Goal: Communication & Community: Answer question/provide support

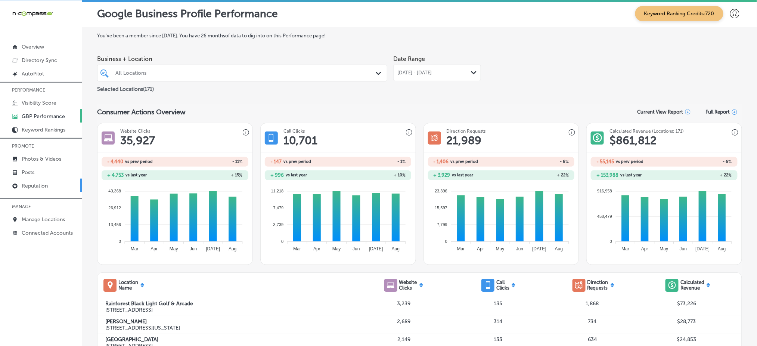
click at [33, 183] on p "Reputation" at bounding box center [35, 186] width 26 height 6
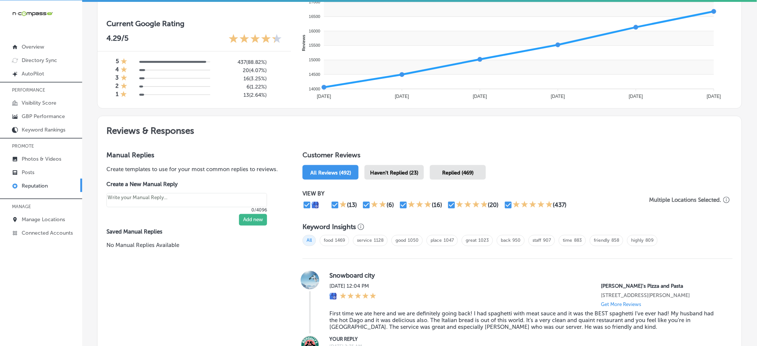
scroll to position [398, 0]
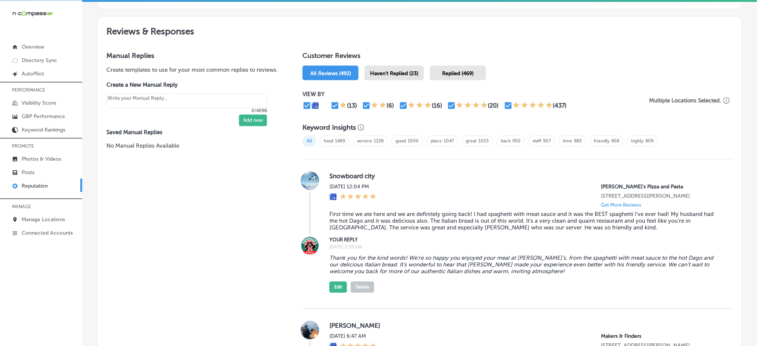
click at [408, 70] on span "Haven't Replied (23)" at bounding box center [394, 73] width 48 height 6
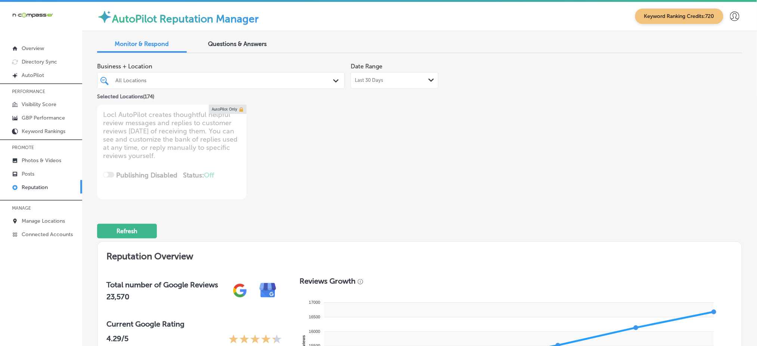
click at [300, 88] on div "All Locations Path Created with Sketch." at bounding box center [221, 80] width 248 height 17
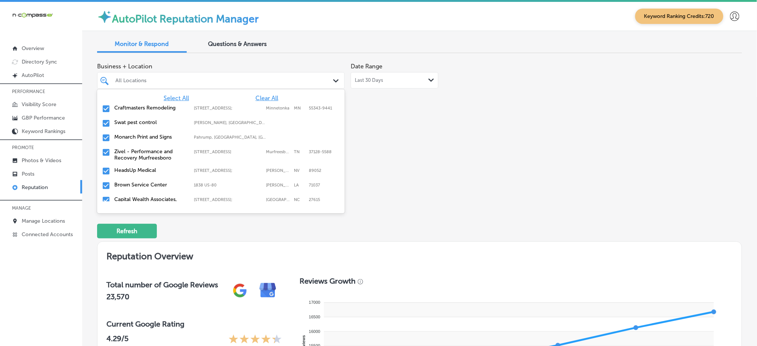
click at [267, 95] on span "Clear All" at bounding box center [267, 98] width 23 height 7
type textarea "x"
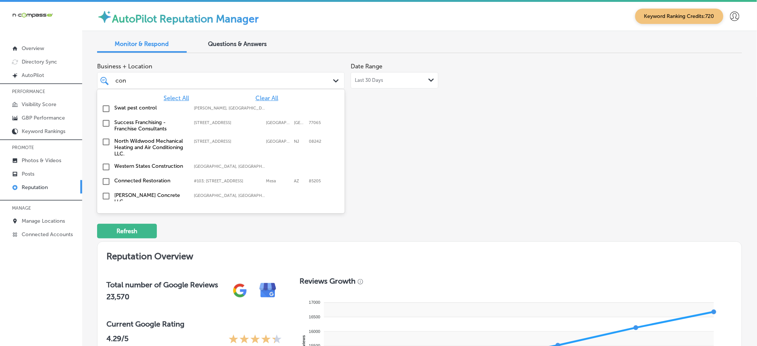
type input "conne"
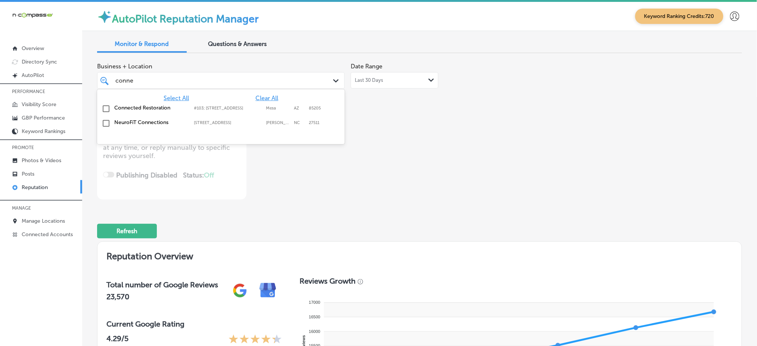
click at [208, 106] on label "#103; [STREET_ADDRESS]" at bounding box center [228, 108] width 68 height 5
type textarea "x"
type input "conne"
click at [454, 141] on div "Business + Location [STREET_ADDRESS]. option [STREET_ADDRESS]. 3 results availa…" at bounding box center [290, 129] width 387 height 140
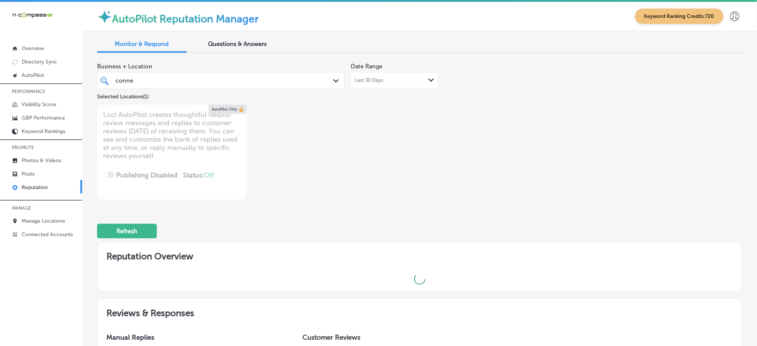
type textarea "x"
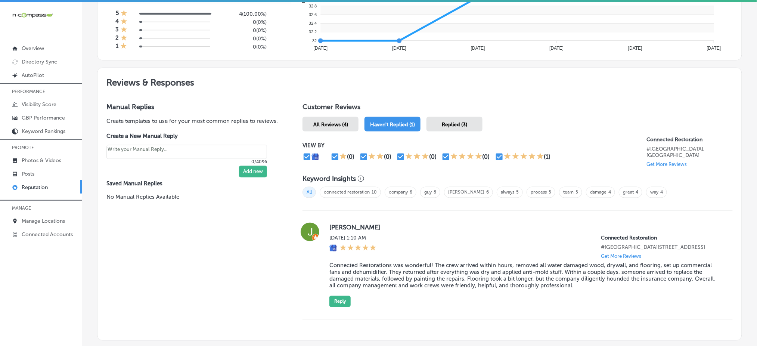
scroll to position [397, 0]
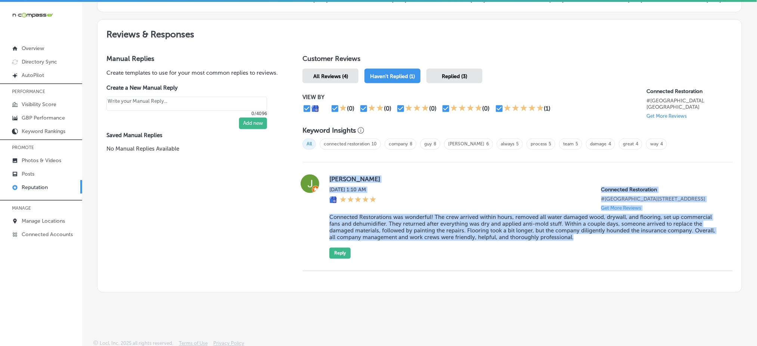
drag, startPoint x: 330, startPoint y: 180, endPoint x: 579, endPoint y: 247, distance: 258.0
click at [579, 247] on div "[PERSON_NAME] [DATE] 1:10 AM Connected Restoration #[GEOGRAPHIC_DATA][STREET_AD…" at bounding box center [518, 216] width 430 height 84
copy div "[PERSON_NAME] [DATE] 1:10 AM Connected Restoration #[GEOGRAPHIC_DATA][STREET_AD…"
click at [332, 254] on button "Reply" at bounding box center [340, 253] width 21 height 11
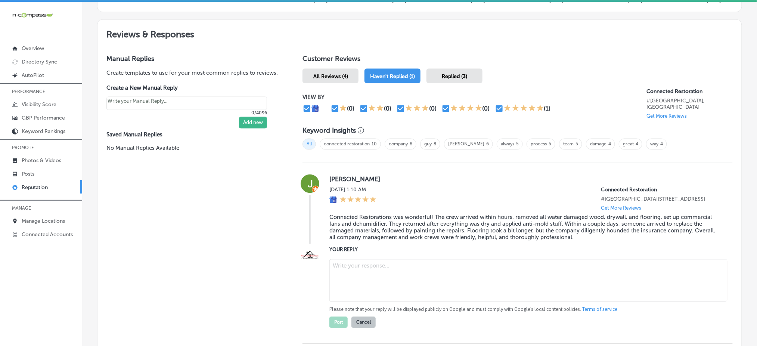
click at [357, 262] on textarea at bounding box center [529, 280] width 398 height 43
paste textarea "Thank you so much, [PERSON_NAME]! We're so glad to hear that Connected Restorat…"
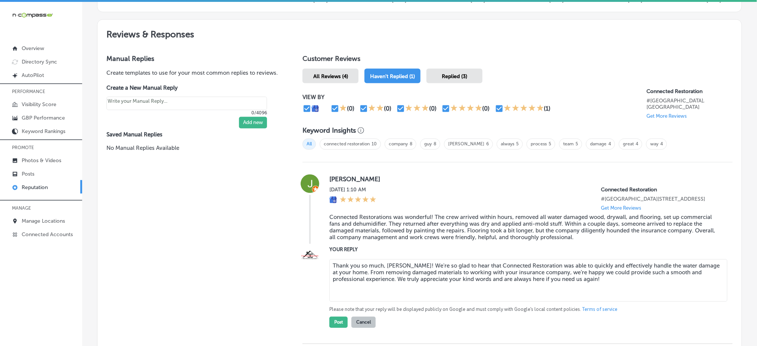
click at [382, 262] on textarea "Thank you so much, [PERSON_NAME]! We're so glad to hear that Connected Restorat…" at bounding box center [529, 280] width 398 height 43
type textarea "Thank you so much for your feedback, [PERSON_NAME]! We're so glad to hear that …"
click at [341, 317] on button "Post" at bounding box center [339, 322] width 18 height 11
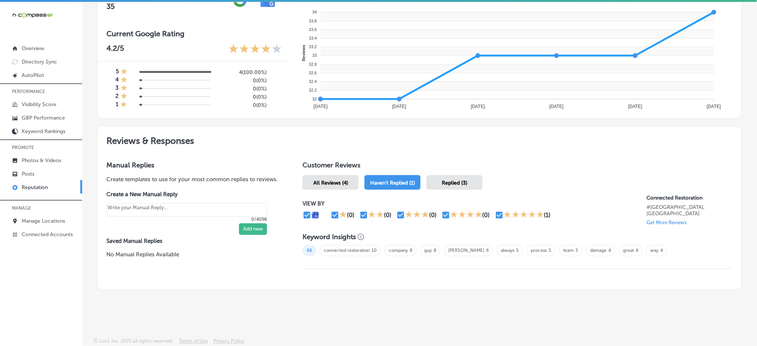
scroll to position [289, 0]
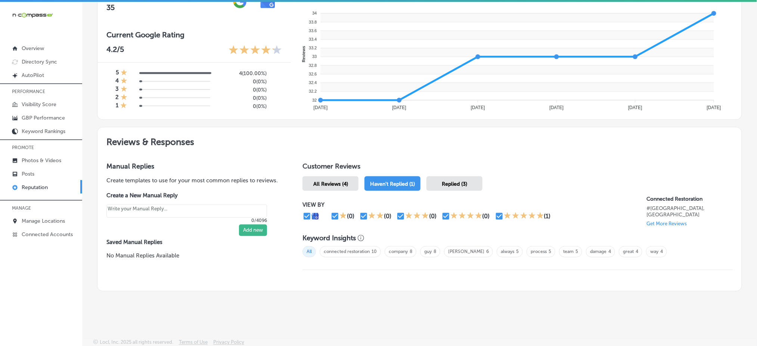
click at [451, 177] on div "Replied (3)" at bounding box center [455, 183] width 56 height 15
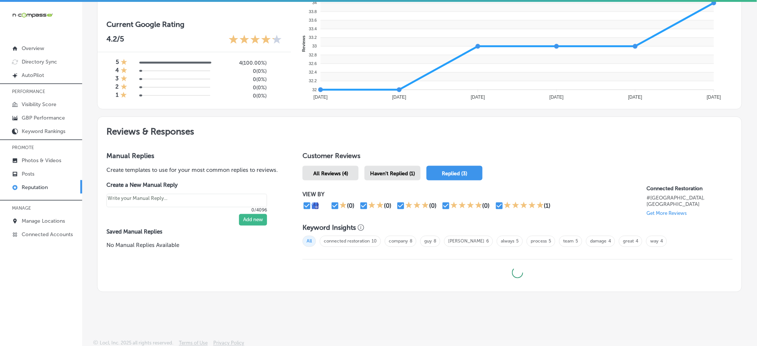
type textarea "x"
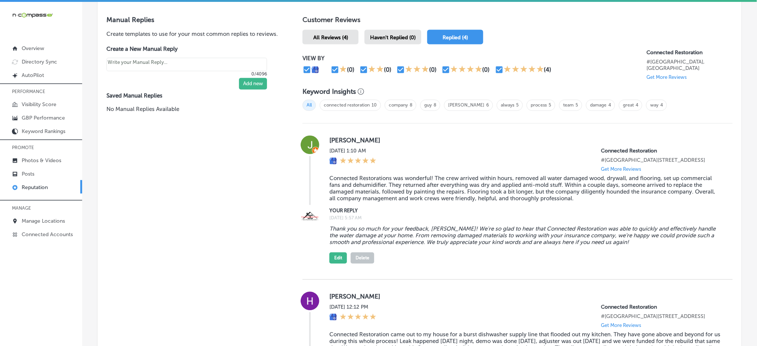
scroll to position [497, 0]
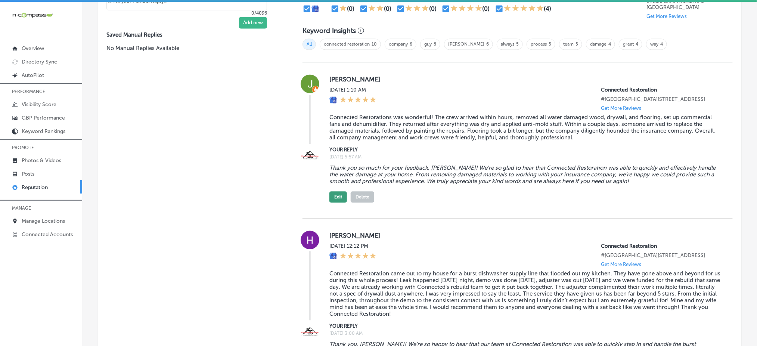
click at [340, 193] on button "Edit" at bounding box center [339, 197] width 18 height 11
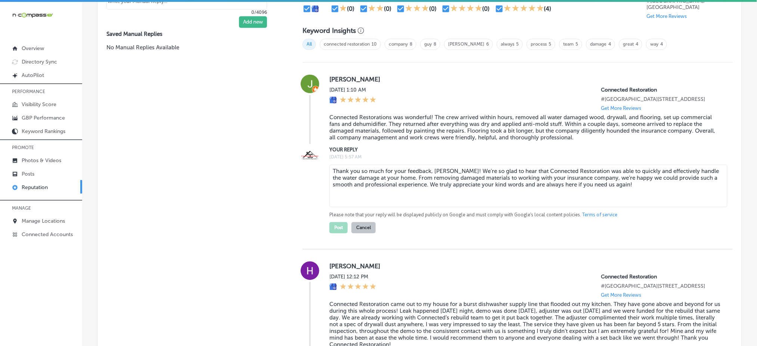
click at [516, 171] on textarea "Thank you so much for your feedback, [PERSON_NAME]! We're so glad to hear that …" at bounding box center [529, 186] width 398 height 43
type textarea "Thank you so much for your feedback, [PERSON_NAME]! We're so glad to hear that …"
click at [330, 228] on button "Post" at bounding box center [339, 227] width 18 height 11
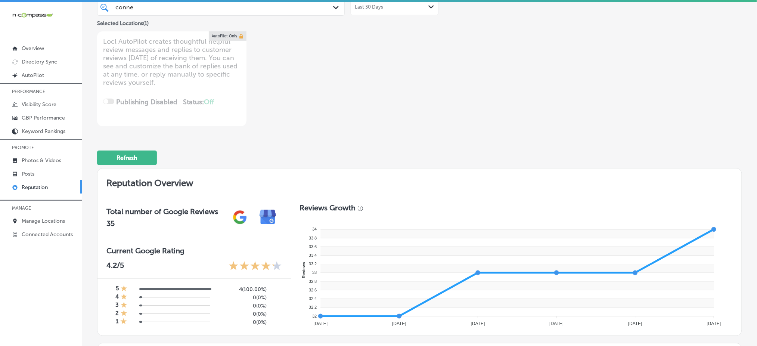
scroll to position [0, 0]
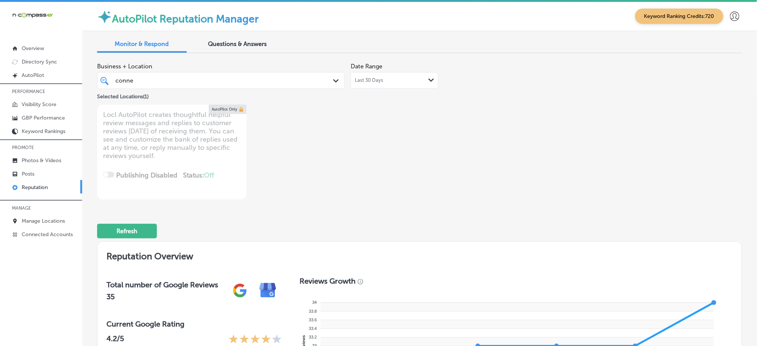
click at [208, 80] on div "conne conne" at bounding box center [210, 80] width 191 height 10
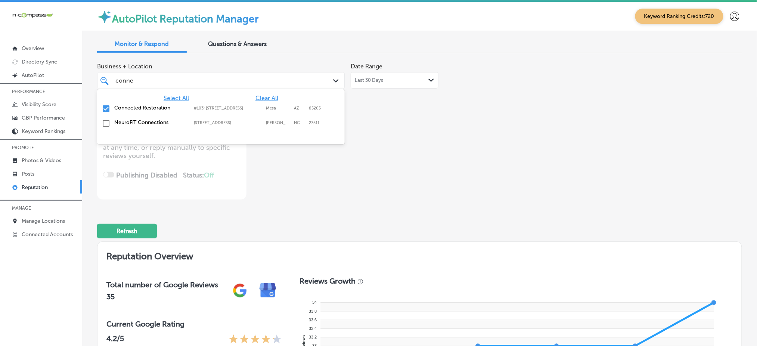
click at [264, 98] on span "Clear All" at bounding box center [267, 98] width 23 height 7
type textarea "x"
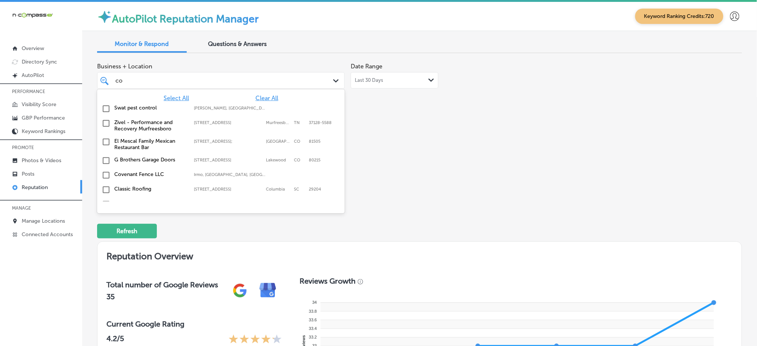
type input "c"
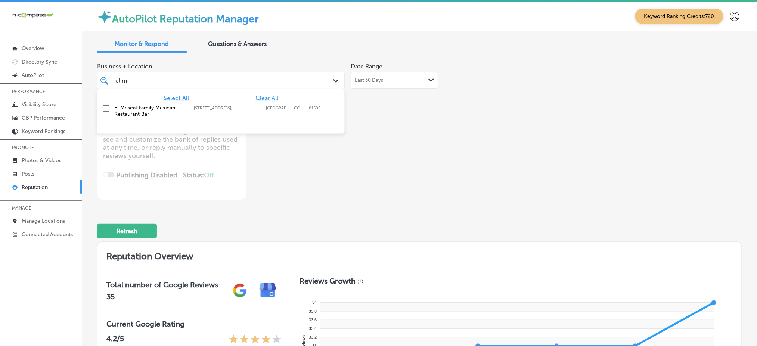
type input "el mes"
click at [270, 103] on div "El Mescal Family Mexican Restaurant Bar [STREET_ADDRESS][GEOGRAPHIC_DATA][STREE…" at bounding box center [221, 111] width 242 height 16
type textarea "x"
type input "el mes"
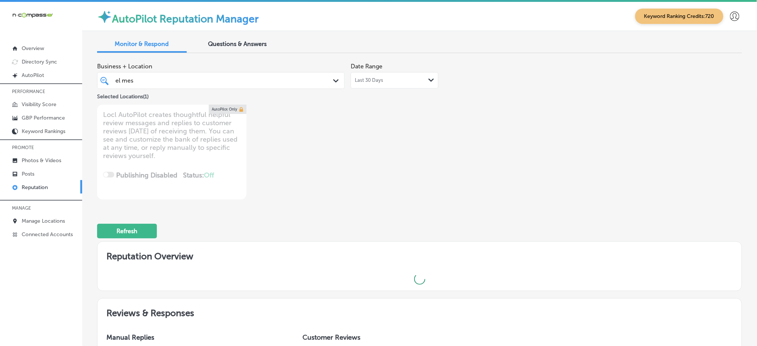
click at [456, 135] on div "Business + Location el mes el mes Path Created with Sketch. Selected Locations …" at bounding box center [290, 129] width 387 height 140
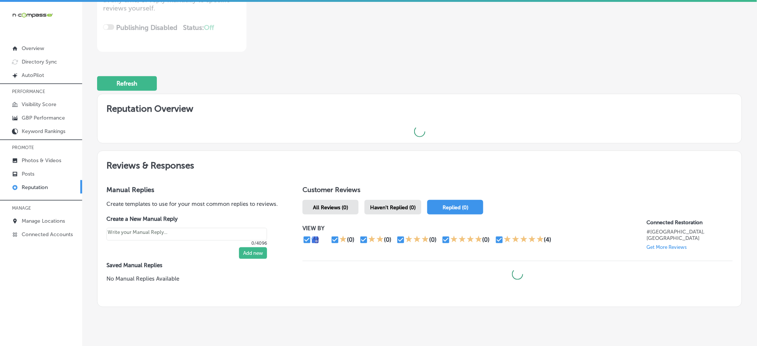
scroll to position [170, 0]
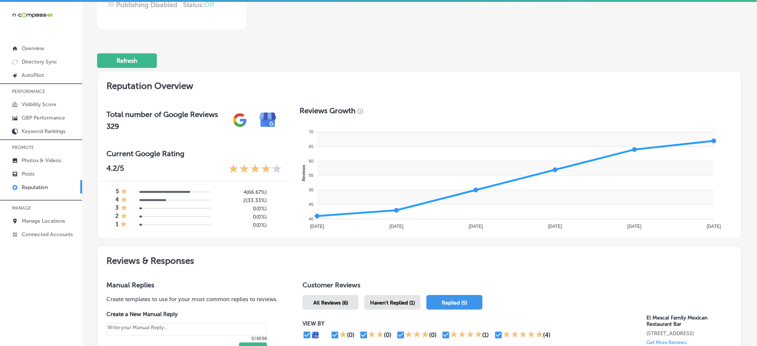
click at [402, 300] on span "Haven't Replied (1)" at bounding box center [392, 303] width 45 height 6
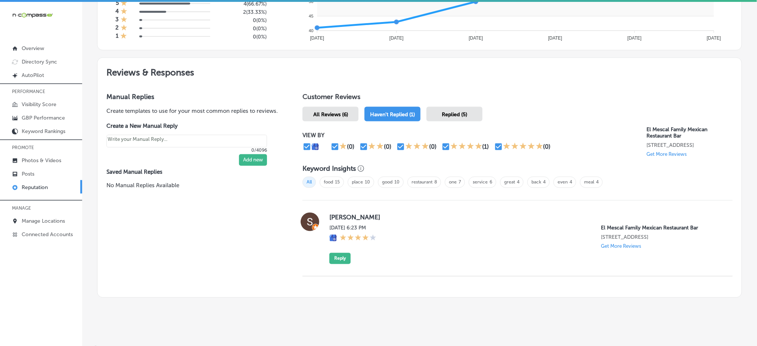
scroll to position [370, 0]
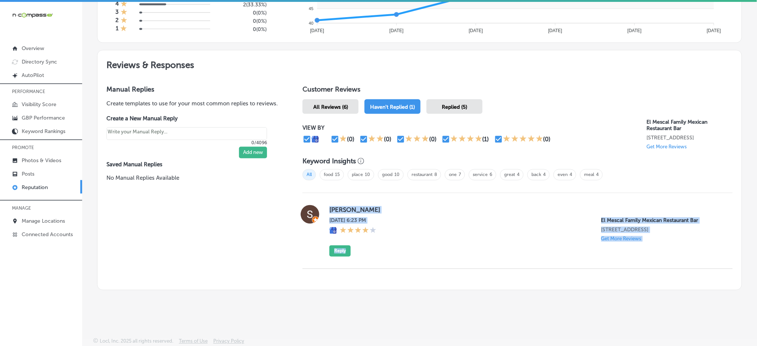
drag, startPoint x: 323, startPoint y: 203, endPoint x: 627, endPoint y: 274, distance: 311.9
click at [627, 274] on div "Customer Reviews All Reviews (6) Haven't Replied (1) Replied (5) VIEW BY (0) (0…" at bounding box center [518, 183] width 448 height 214
copy div "[PERSON_NAME] [DATE] 6:23 PM El Mescal Family Mexican Restaurant Bar [STREET_AD…"
click at [464, 104] on span "Replied (5)" at bounding box center [454, 107] width 25 height 6
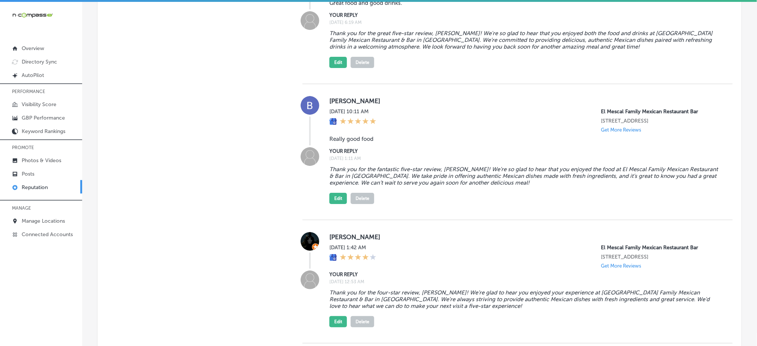
scroll to position [918, 0]
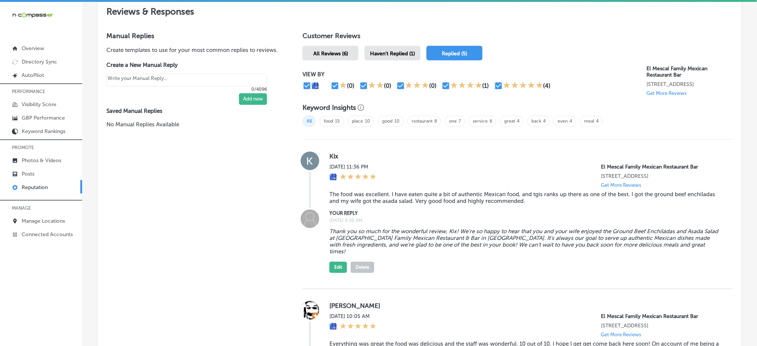
click at [413, 56] on div "Haven't Replied (1)" at bounding box center [393, 53] width 56 height 15
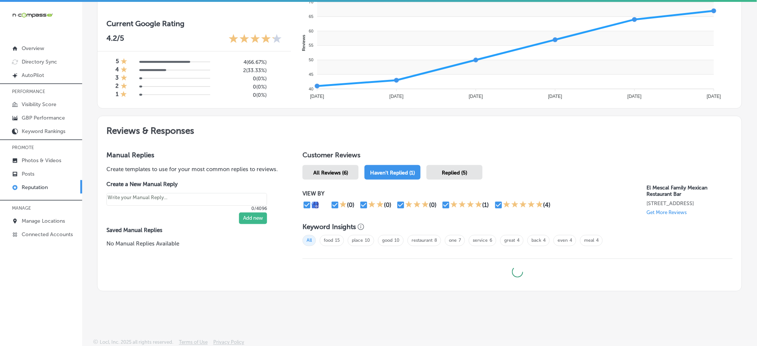
type textarea "x"
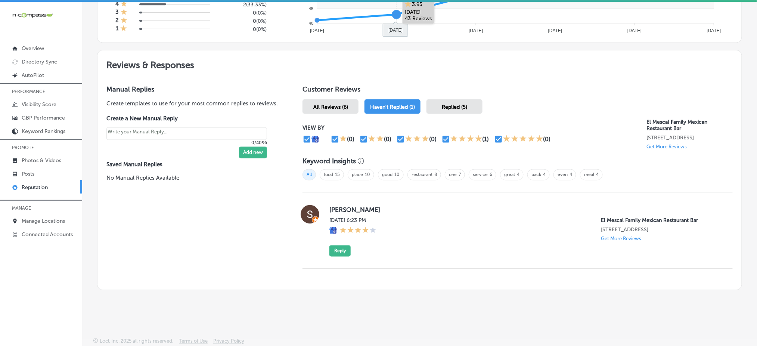
scroll to position [1, 0]
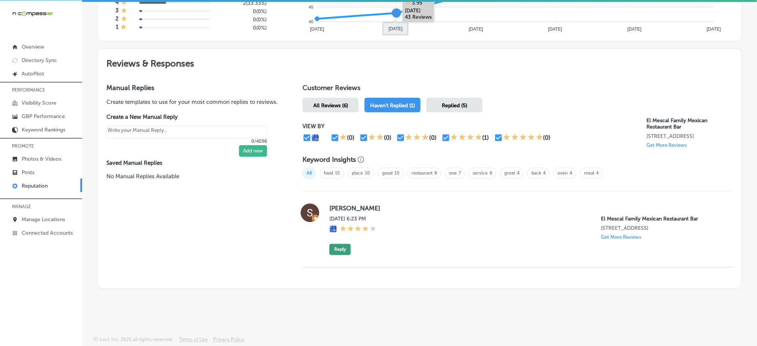
click at [342, 245] on button "Reply" at bounding box center [340, 249] width 21 height 11
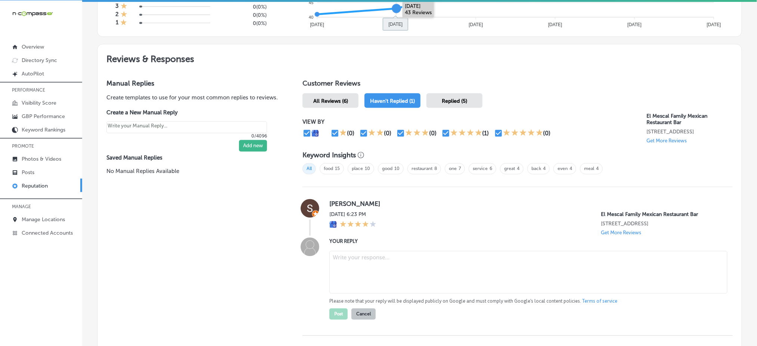
click at [372, 272] on textarea at bounding box center [529, 272] width 398 height 43
paste textarea "Thank you for the great four-star review, Selene! We’re so glad to hear you had…"
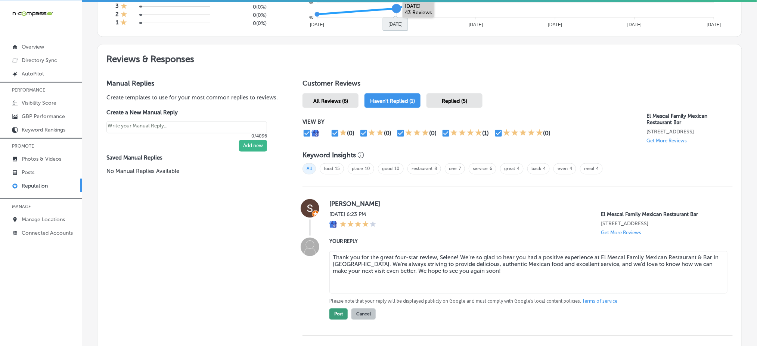
type textarea "Thank you for the great four-star review, Selene! We’re so glad to hear you had…"
click at [338, 320] on button "Post" at bounding box center [339, 314] width 18 height 11
type textarea "x"
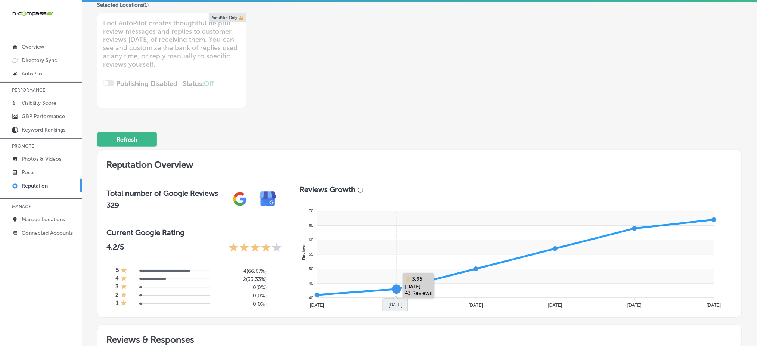
scroll to position [0, 0]
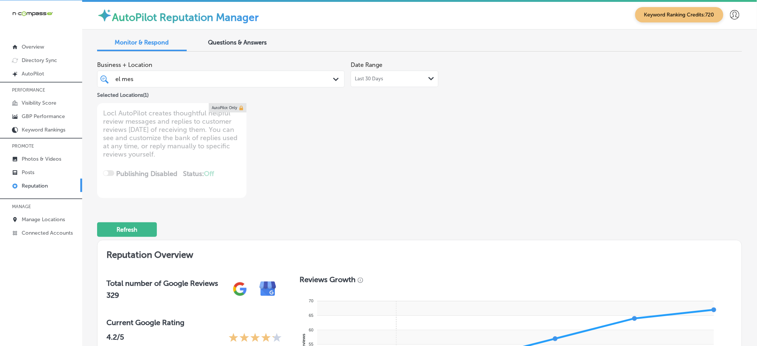
click at [211, 83] on div "el mes el mes" at bounding box center [210, 79] width 191 height 10
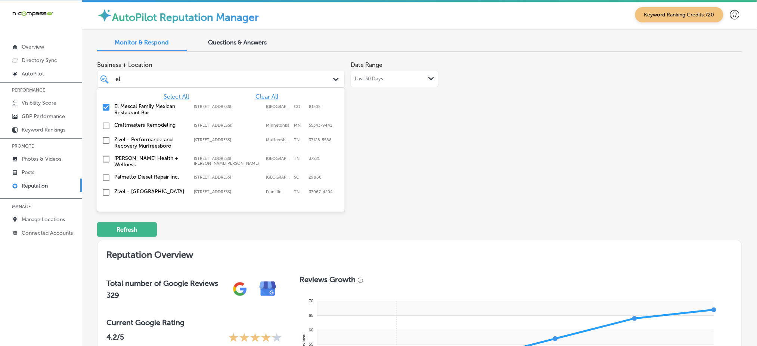
type input "e"
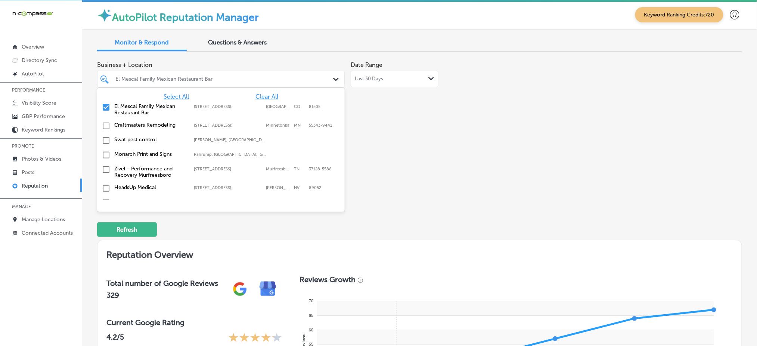
click at [177, 98] on span "Select All" at bounding box center [176, 96] width 25 height 7
type textarea "x"
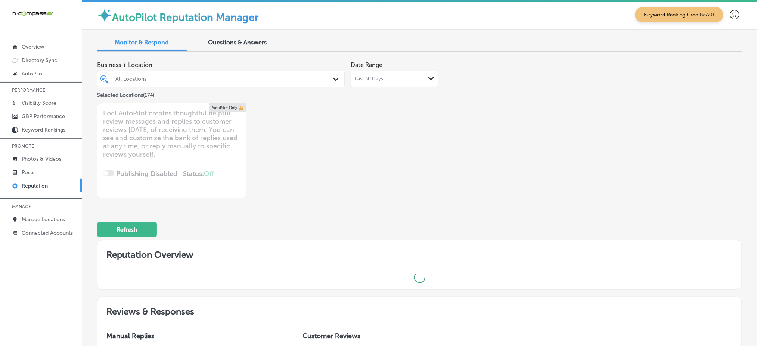
click at [488, 150] on div "Business + Location All Locations Path Created with Sketch. Selected Locations …" at bounding box center [419, 128] width 645 height 140
type textarea "x"
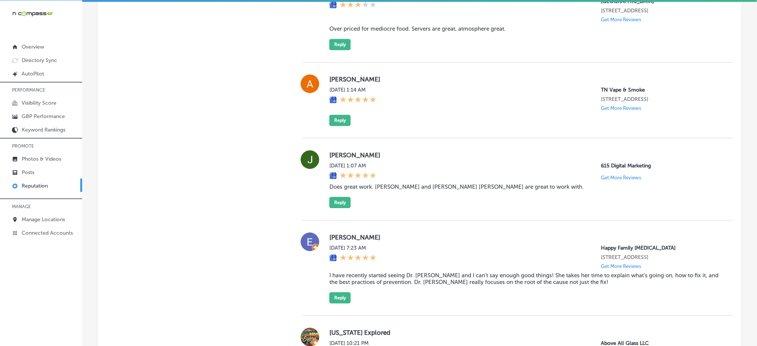
scroll to position [1893, 0]
